Goal: Task Accomplishment & Management: Use online tool/utility

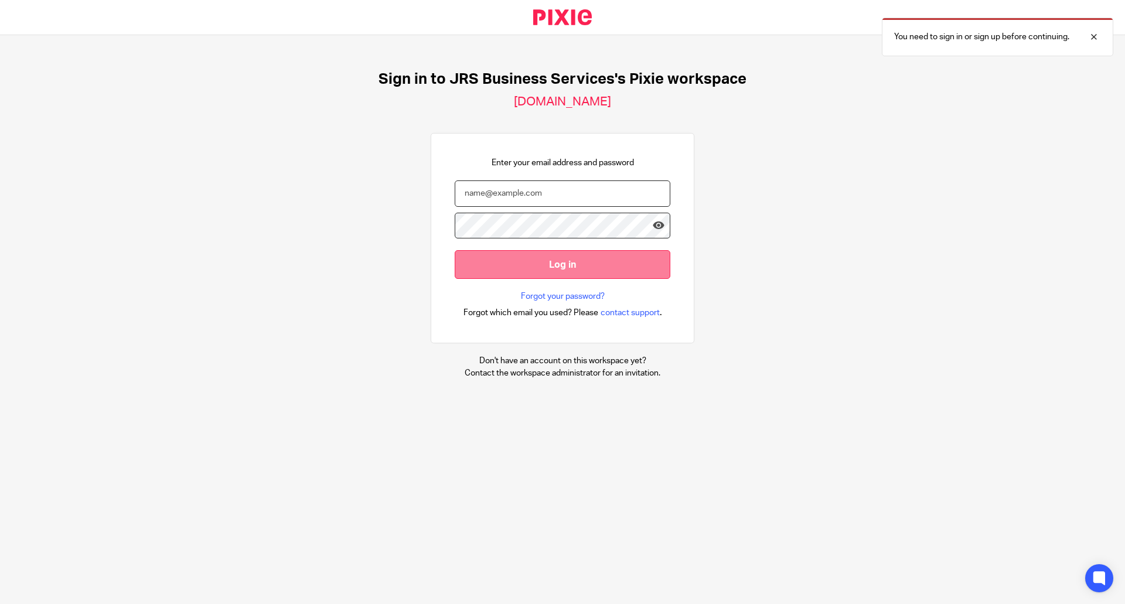
type input "[EMAIL_ADDRESS][DOMAIN_NAME]"
click at [550, 268] on input "Log in" at bounding box center [563, 264] width 216 height 29
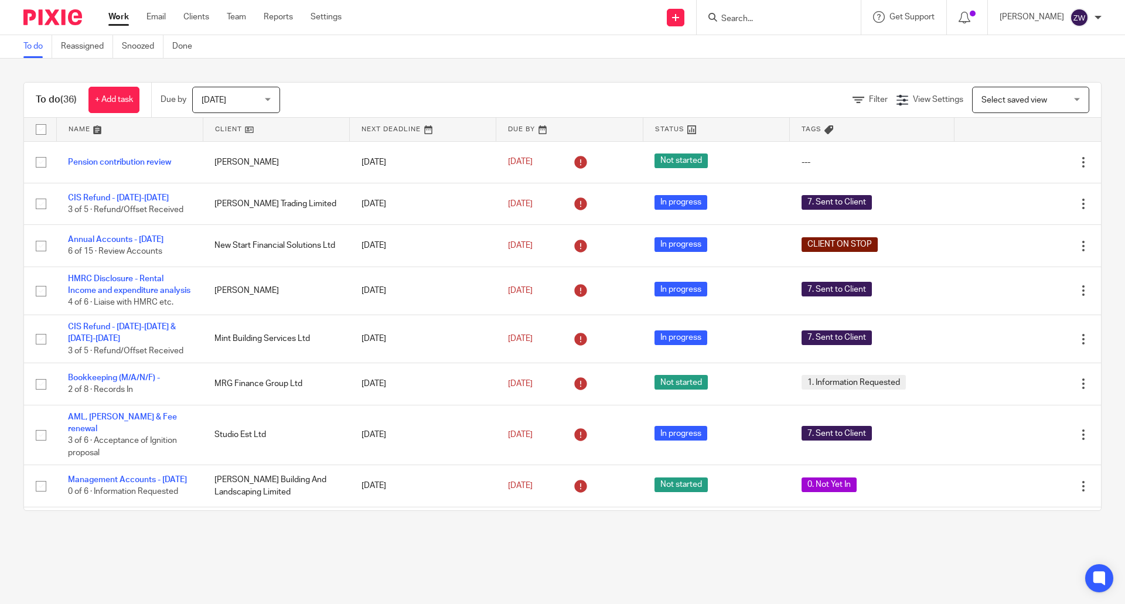
click at [255, 104] on span "Today" at bounding box center [233, 99] width 62 height 25
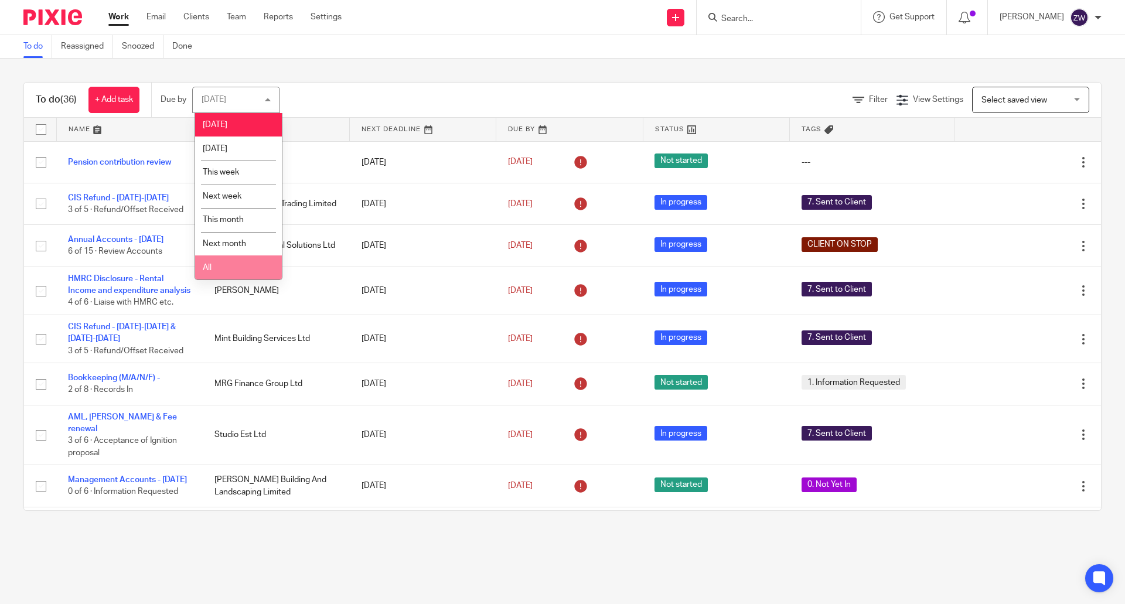
click at [241, 267] on li "All" at bounding box center [238, 268] width 87 height 24
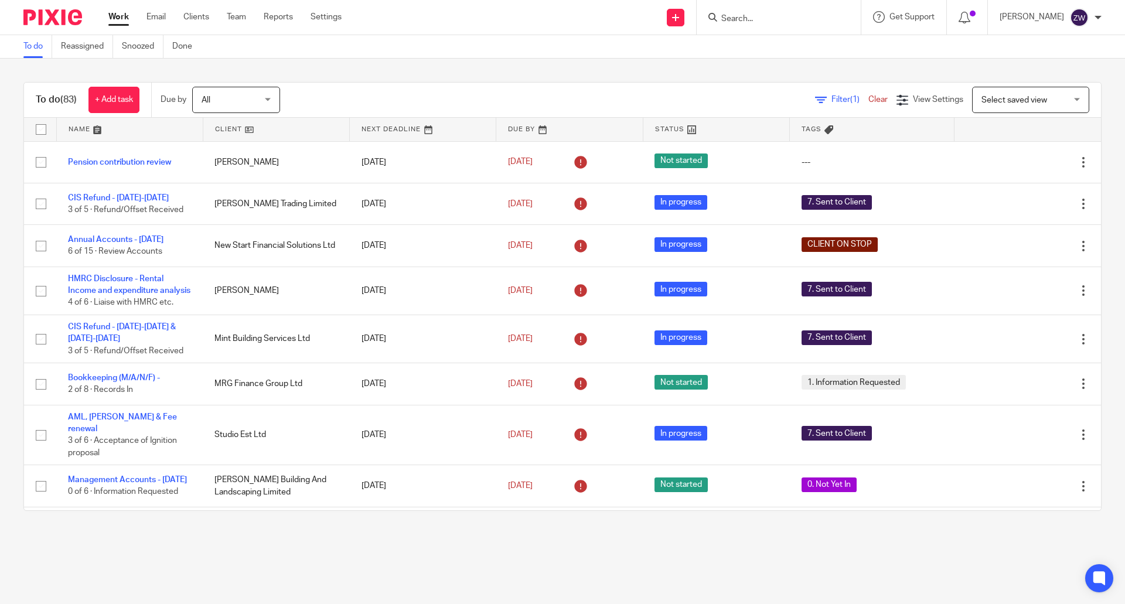
drag, startPoint x: 59, startPoint y: 14, endPoint x: 64, endPoint y: 15, distance: 6.0
click at [59, 14] on img at bounding box center [52, 17] width 59 height 16
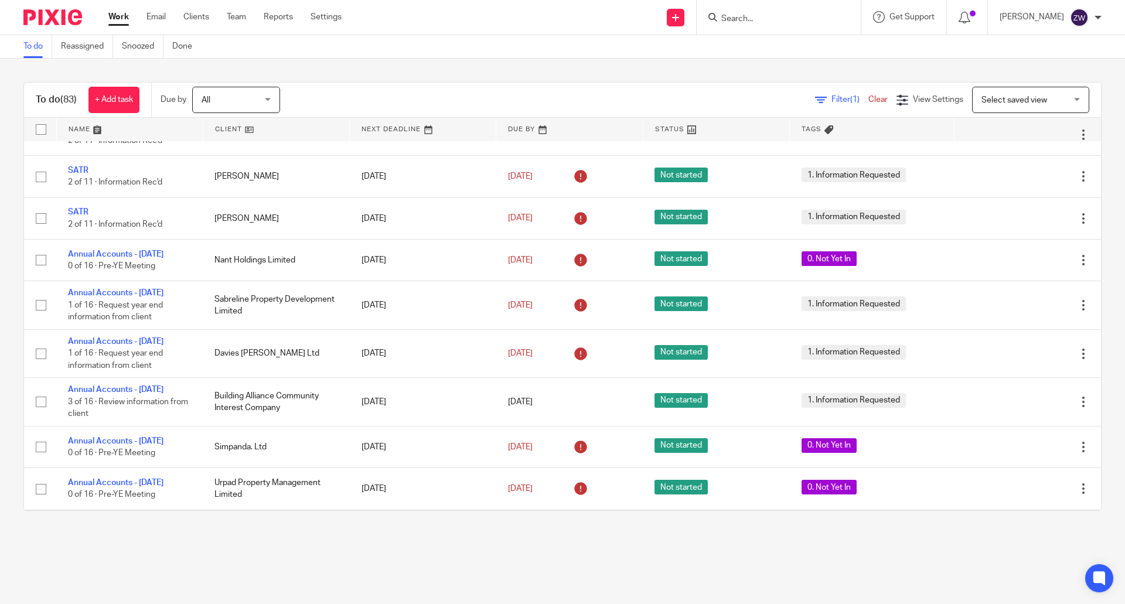
scroll to position [1934, 0]
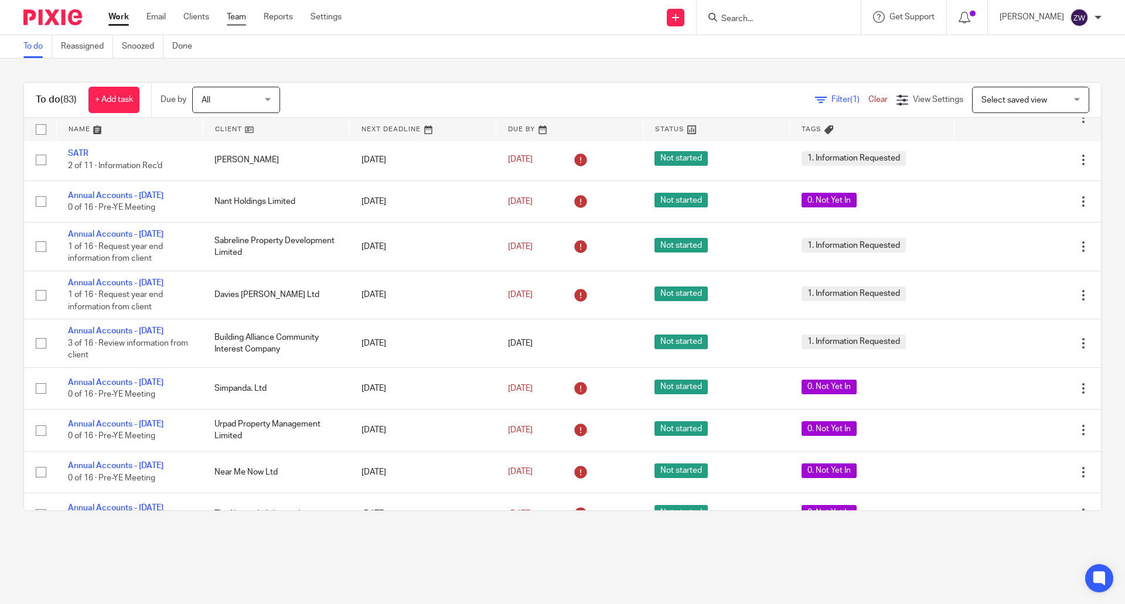
drag, startPoint x: 244, startPoint y: 23, endPoint x: 237, endPoint y: 20, distance: 7.9
click at [243, 22] on link "Team" at bounding box center [236, 17] width 19 height 12
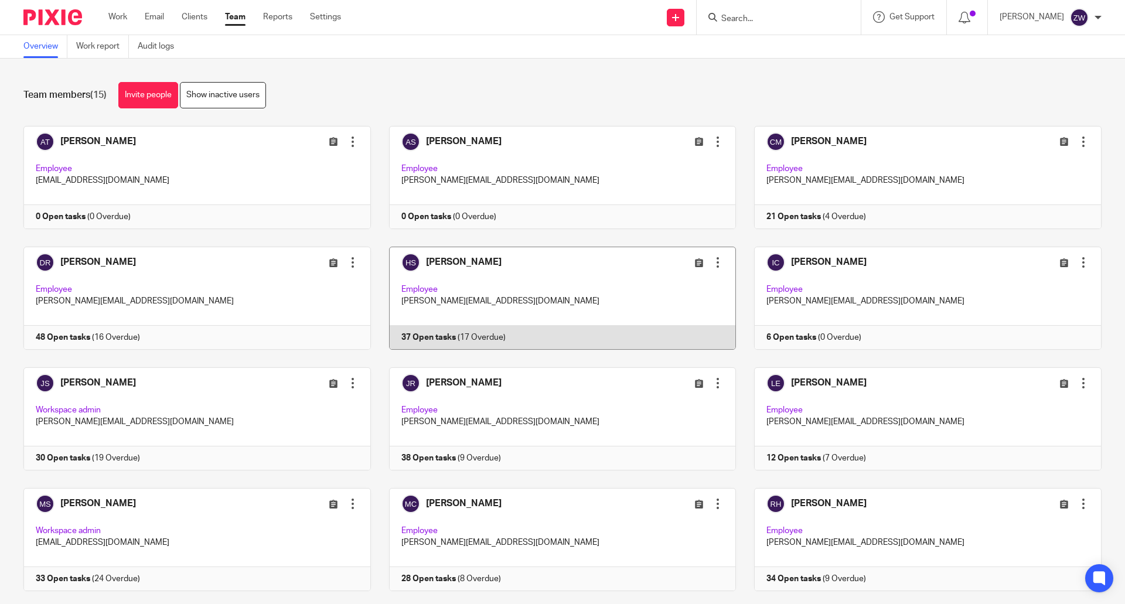
click at [460, 253] on link at bounding box center [554, 298] width 366 height 103
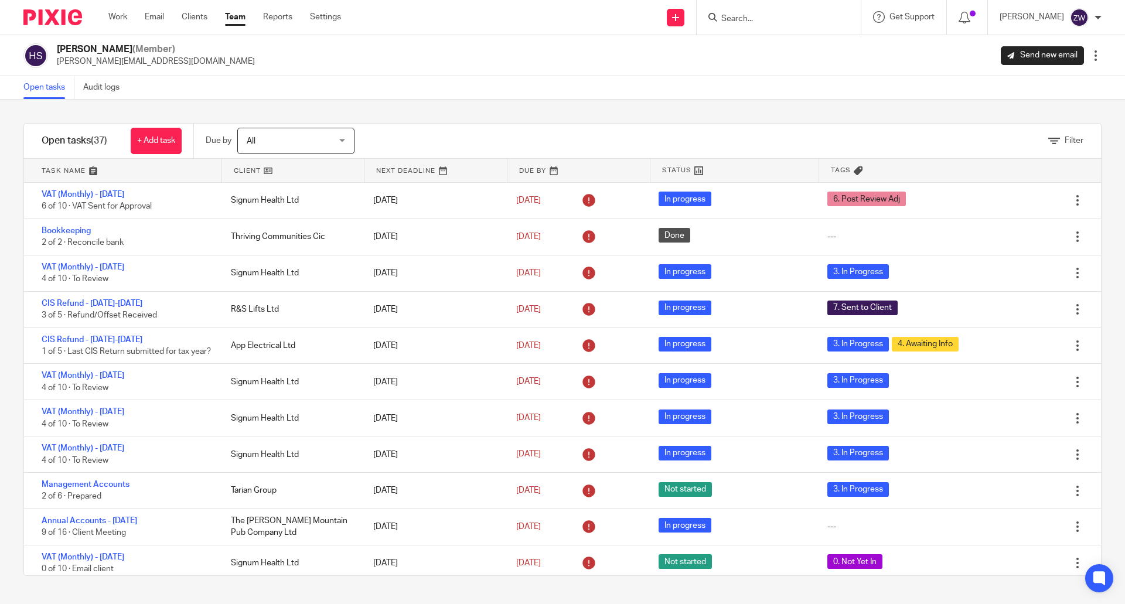
click at [237, 15] on link "Team" at bounding box center [235, 17] width 21 height 12
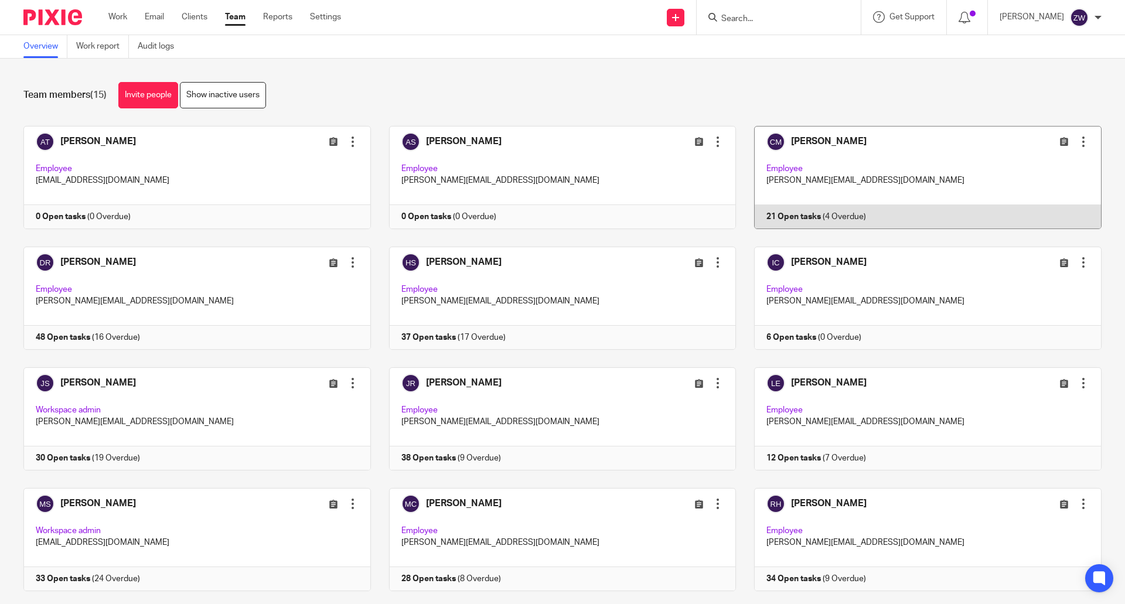
click at [849, 138] on link at bounding box center [919, 177] width 366 height 103
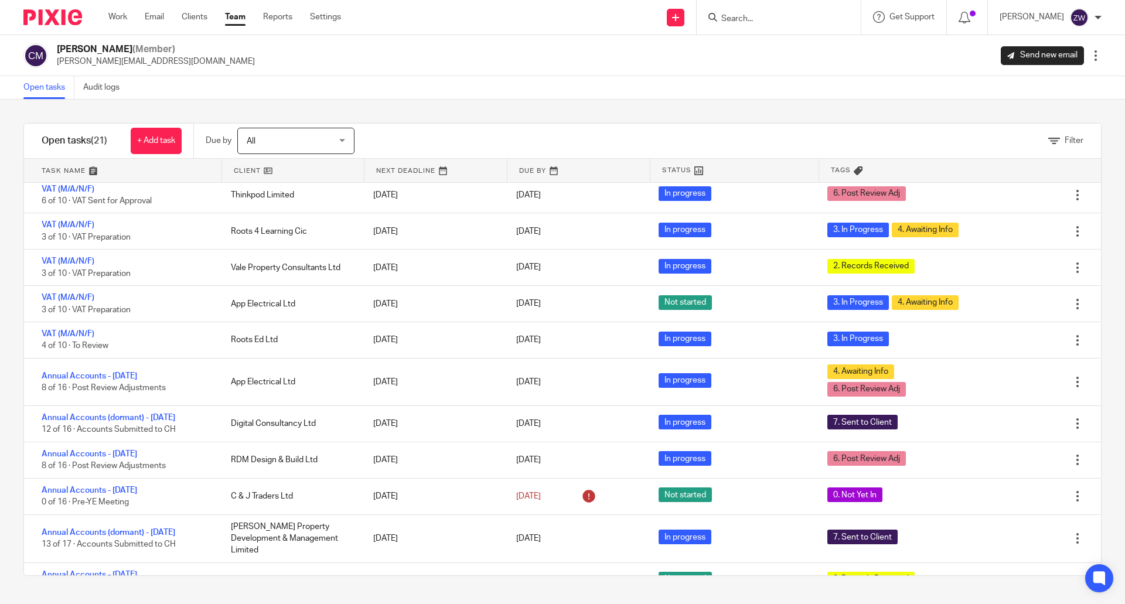
scroll to position [413, 0]
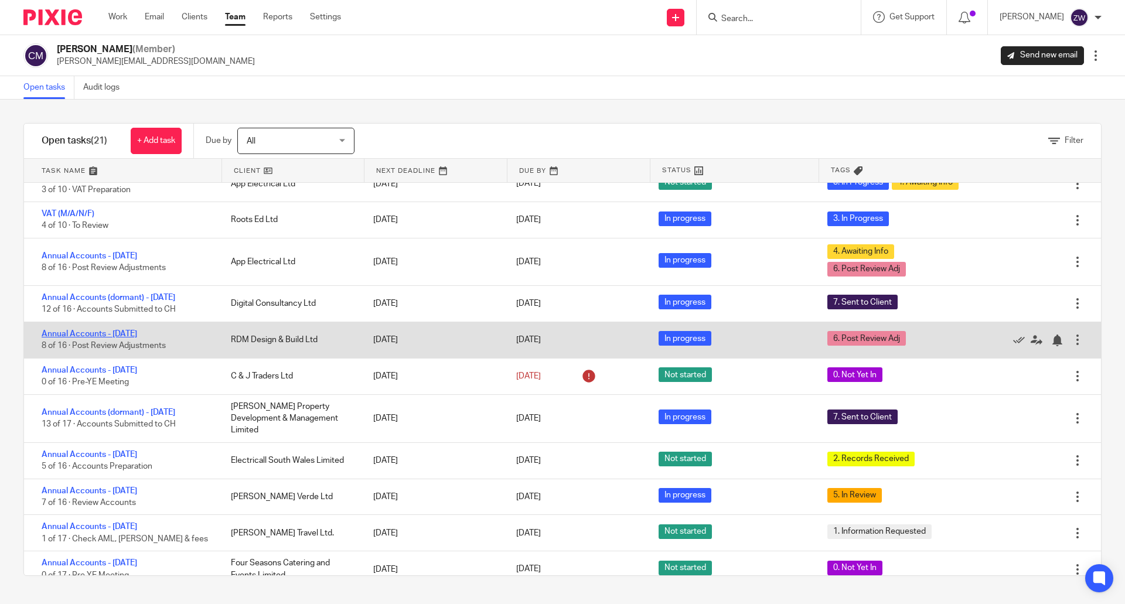
click at [128, 334] on link "Annual Accounts - [DATE]" at bounding box center [90, 334] width 96 height 8
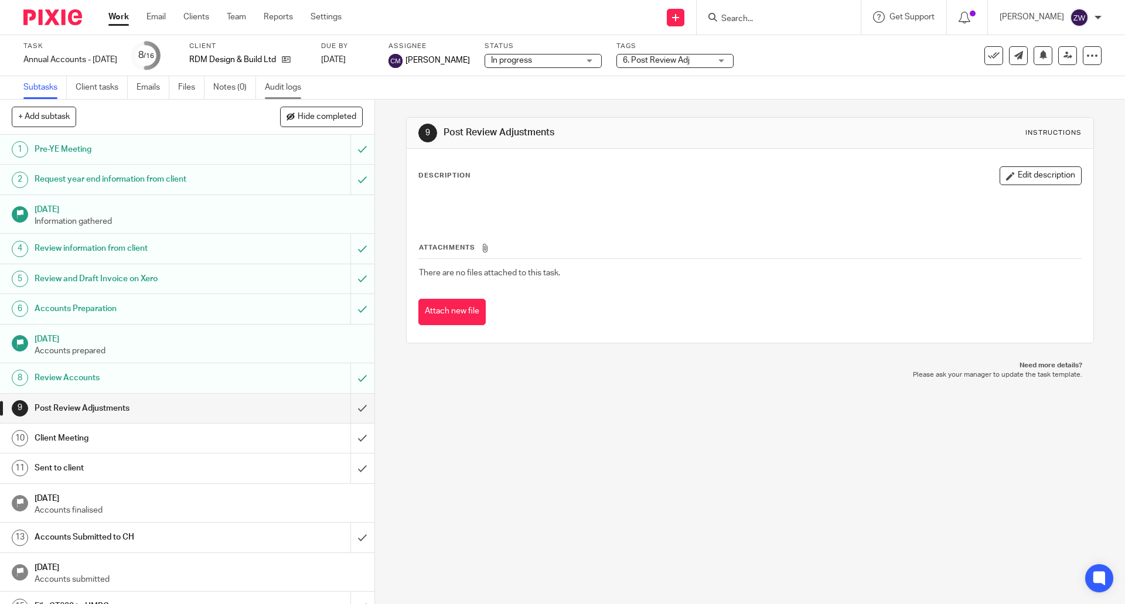
click at [289, 85] on link "Audit logs" at bounding box center [287, 87] width 45 height 23
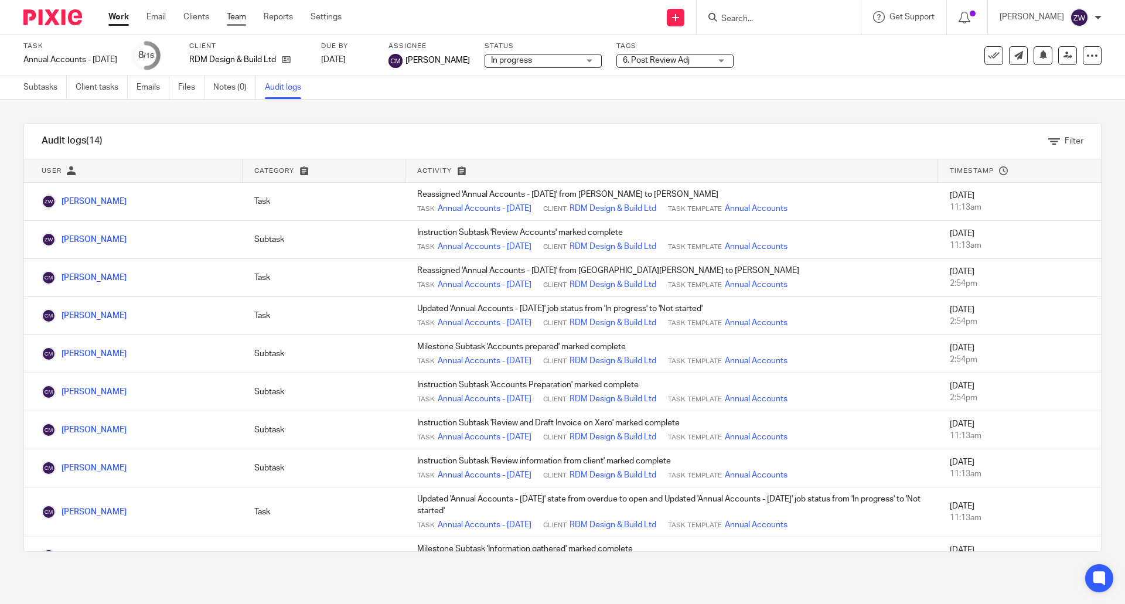
click at [234, 18] on link "Team" at bounding box center [236, 17] width 19 height 12
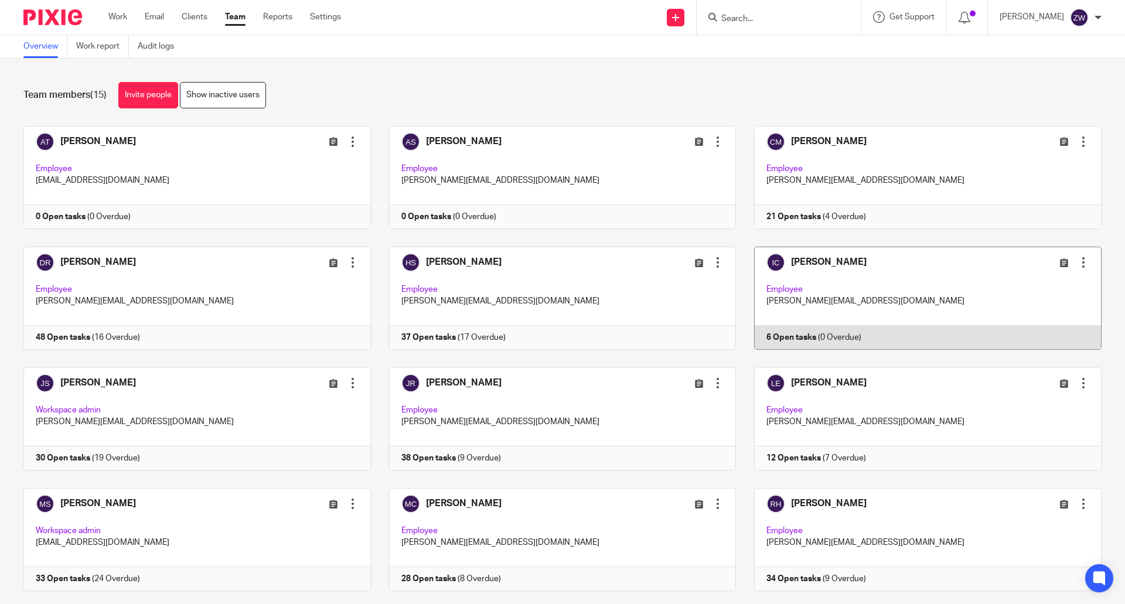
click at [813, 265] on link at bounding box center [919, 298] width 366 height 103
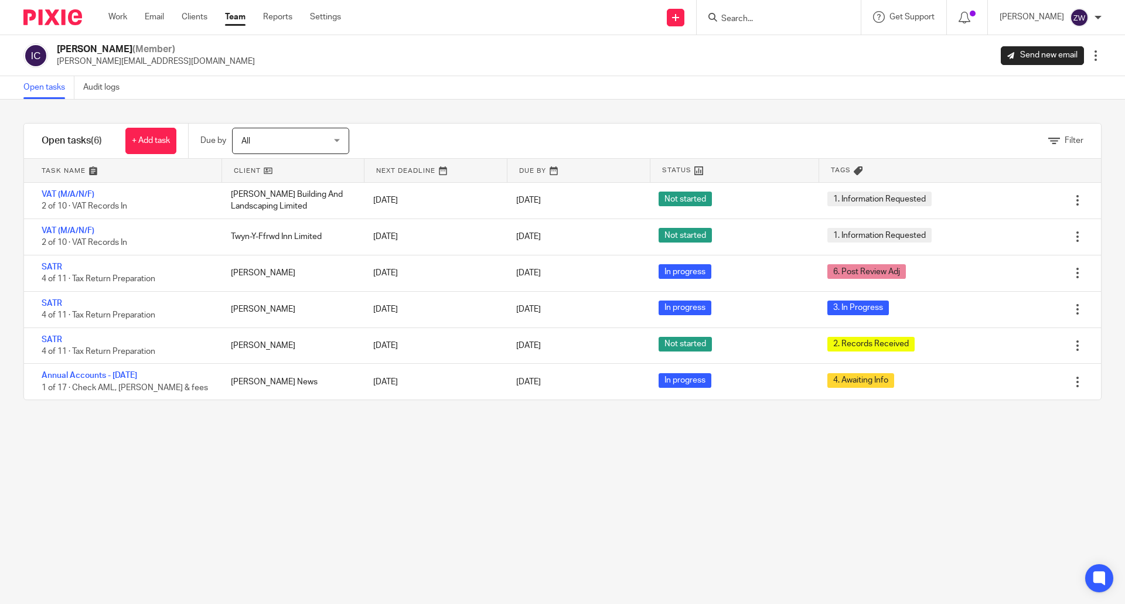
click at [64, 15] on img at bounding box center [52, 17] width 59 height 16
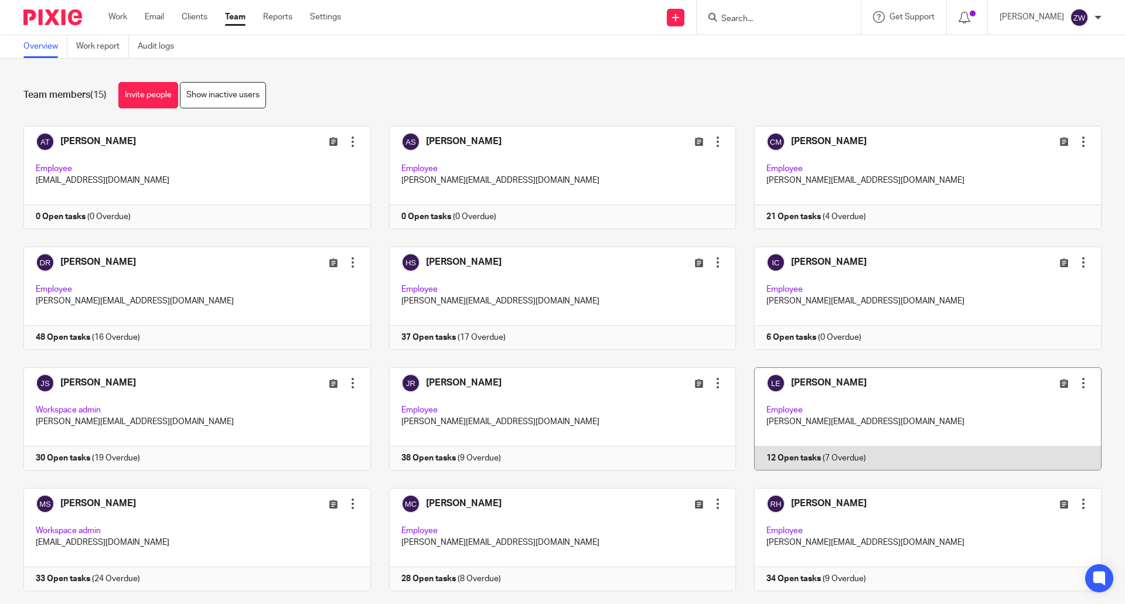
click at [834, 377] on link at bounding box center [919, 418] width 366 height 103
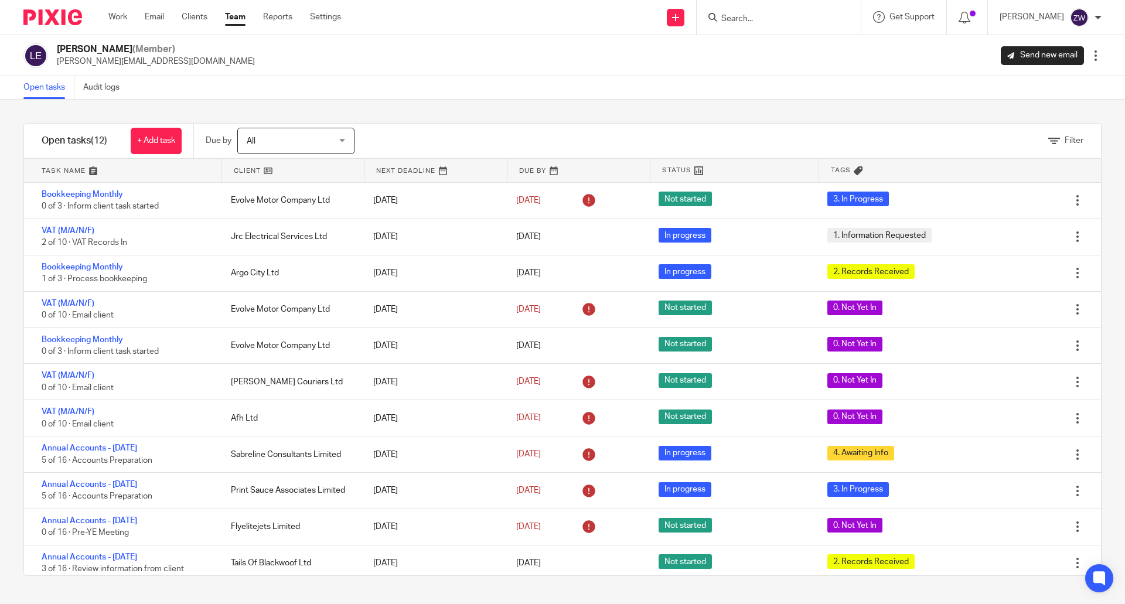
click at [61, 21] on img at bounding box center [52, 17] width 59 height 16
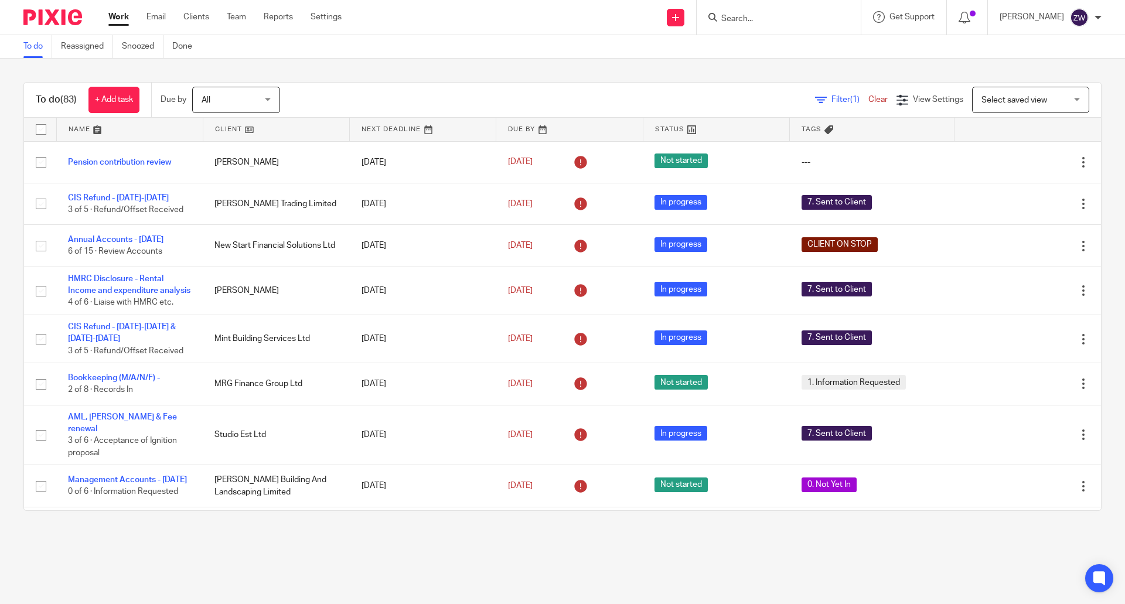
click at [432, 69] on div "To do (83) + Add task Due by All All [DATE] [DATE] This week Next week This mon…" at bounding box center [562, 297] width 1125 height 476
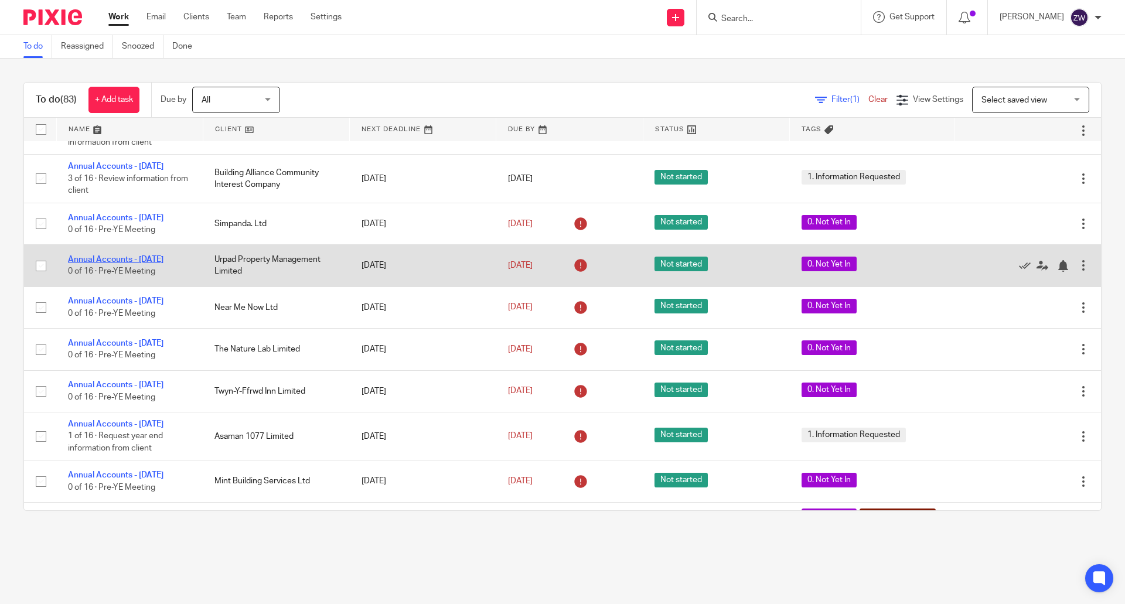
click at [146, 264] on link "Annual Accounts - [DATE]" at bounding box center [116, 260] width 96 height 8
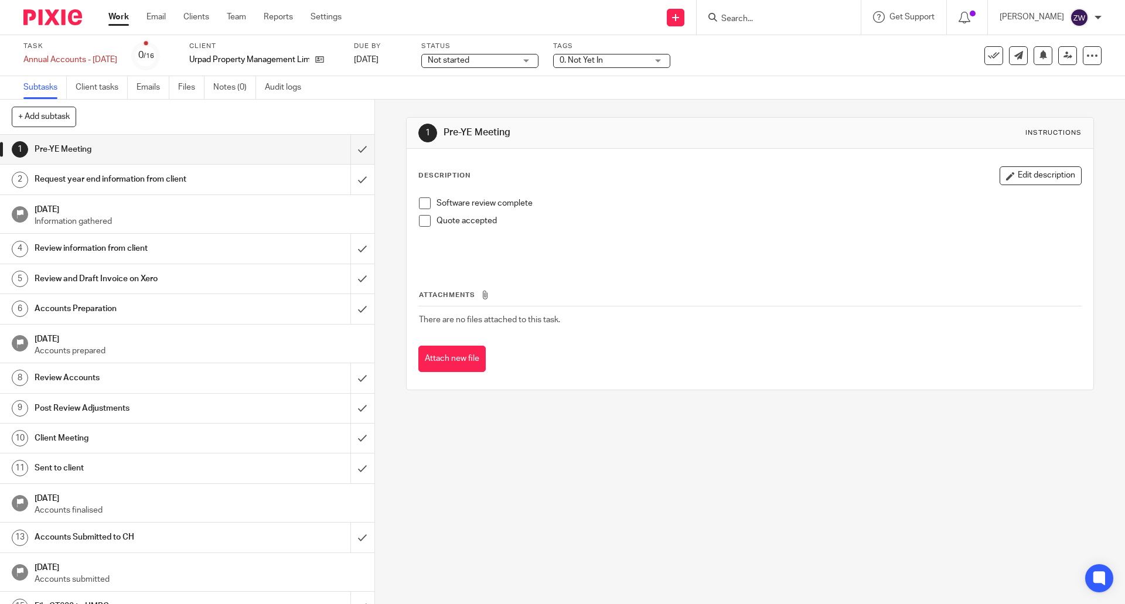
click at [603, 58] on span "0. Not Yet In" at bounding box center [581, 60] width 43 height 8
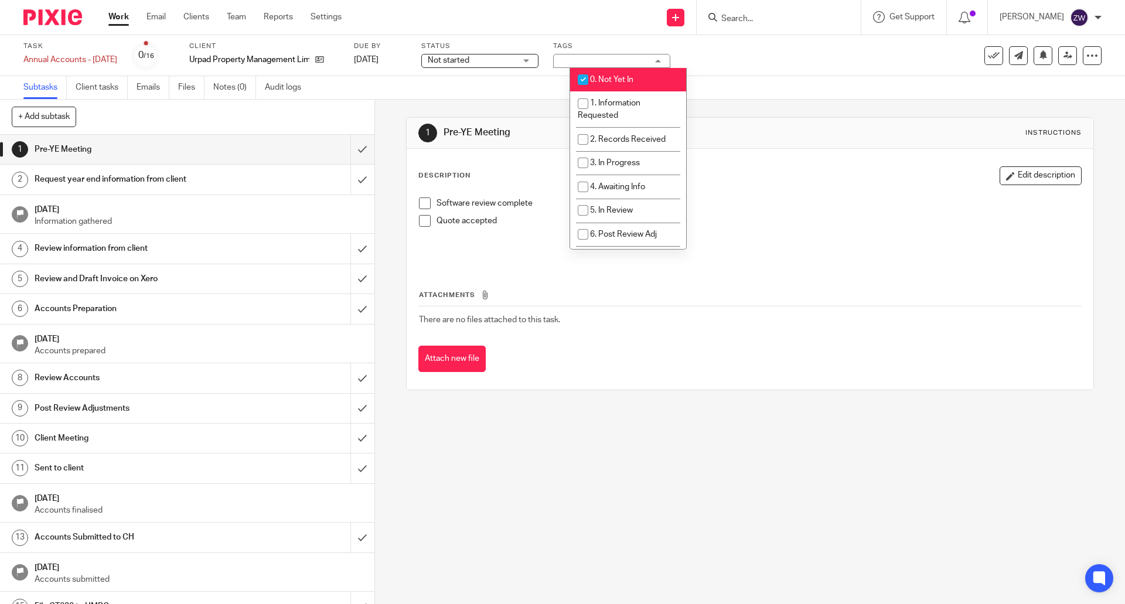
click at [626, 78] on span "0. Not Yet In" at bounding box center [611, 80] width 43 height 8
checkbox input "false"
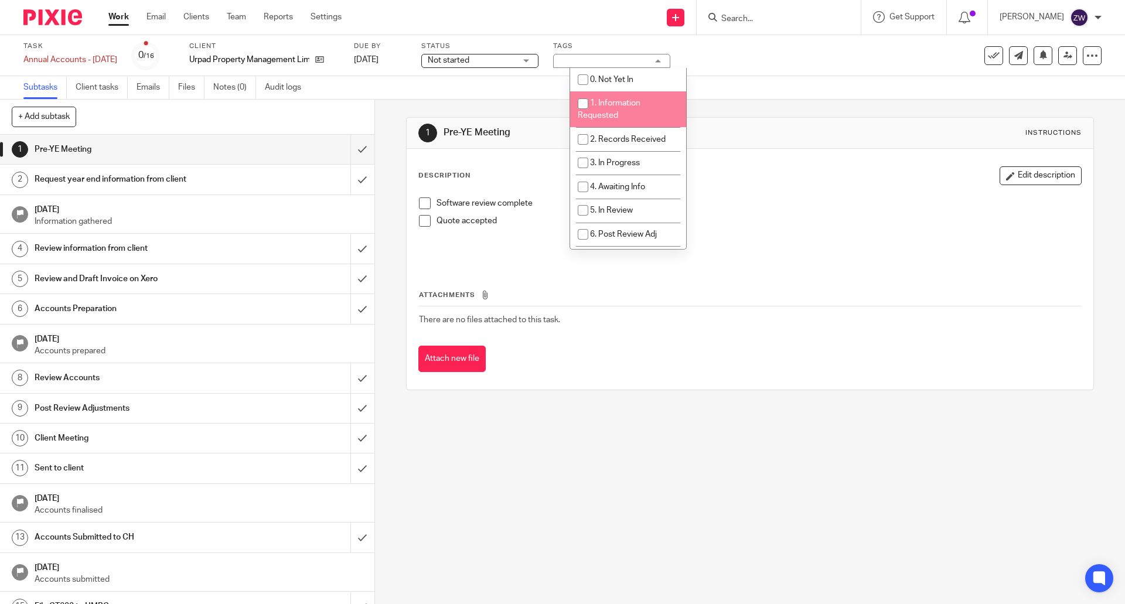
click at [615, 103] on span "1. Information Requested" at bounding box center [609, 109] width 63 height 21
checkbox input "true"
click at [519, 95] on div "Subtasks Client tasks Emails Files Notes (0) Audit logs" at bounding box center [562, 87] width 1125 height 23
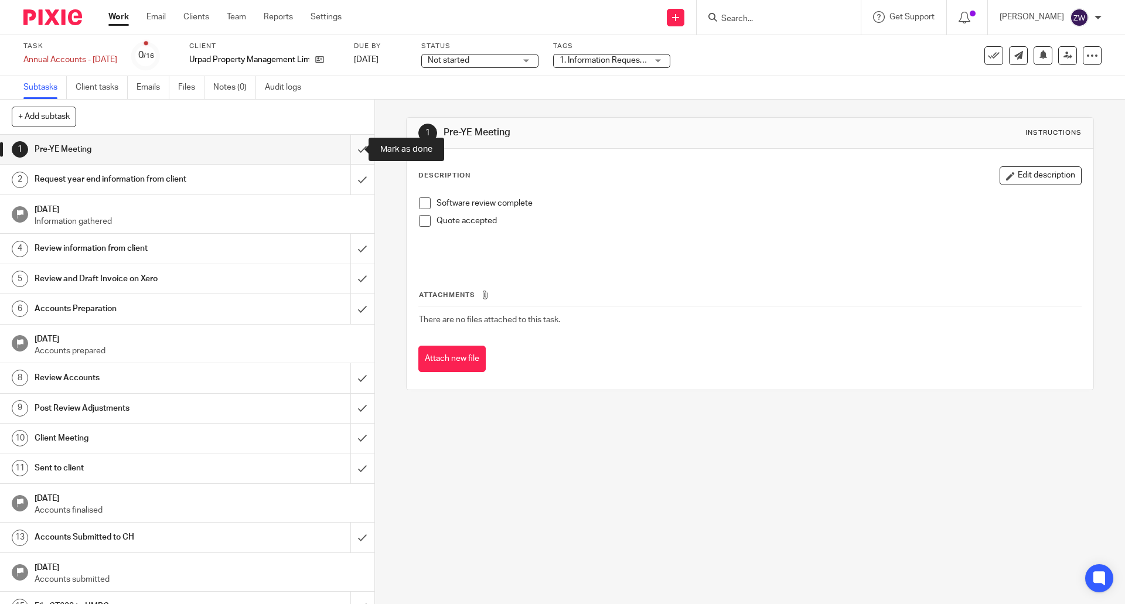
click at [349, 149] on input "submit" at bounding box center [187, 149] width 374 height 29
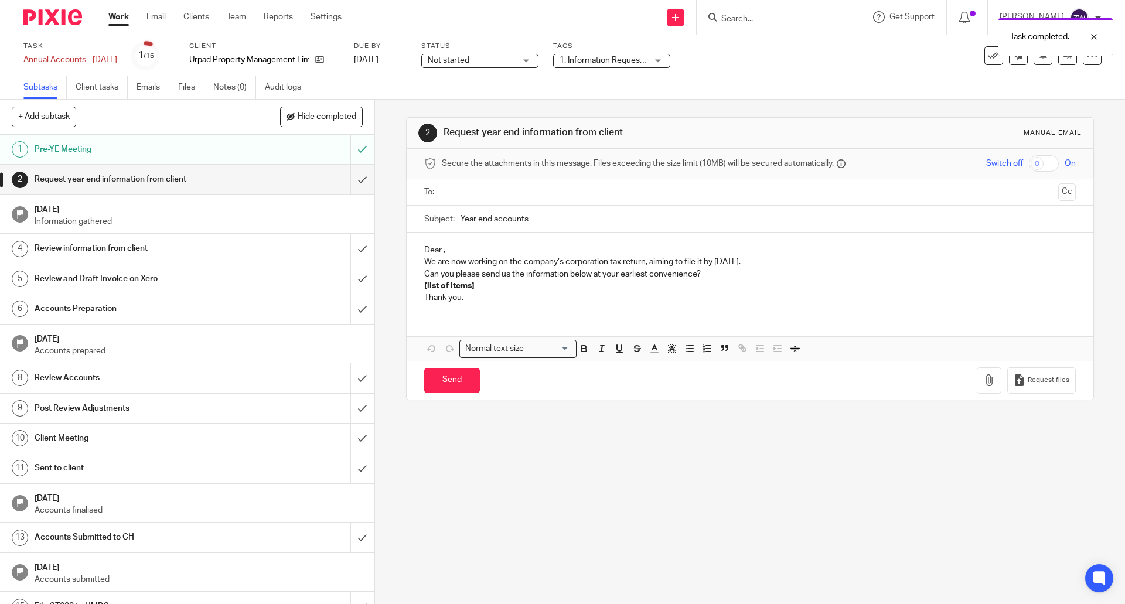
click at [47, 19] on img at bounding box center [52, 17] width 59 height 16
